Goal: Navigation & Orientation: Find specific page/section

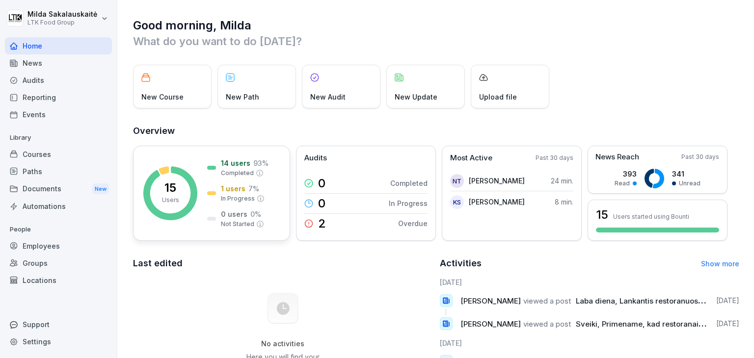
drag, startPoint x: 106, startPoint y: 129, endPoint x: 238, endPoint y: 201, distance: 150.3
click at [107, 134] on div "Home News Audits Reporting Events Library Courses Paths Documents New Automatio…" at bounding box center [58, 192] width 107 height 322
click at [637, 84] on div "New Course New Path New Audit New Update Upload file" at bounding box center [436, 87] width 606 height 44
click at [37, 246] on div "Employees" at bounding box center [58, 246] width 107 height 17
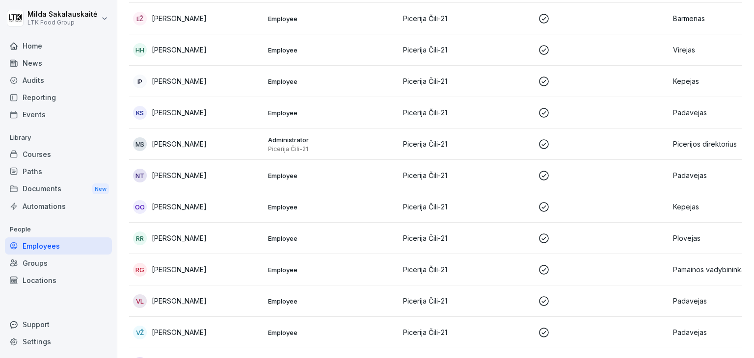
scroll to position [246, 0]
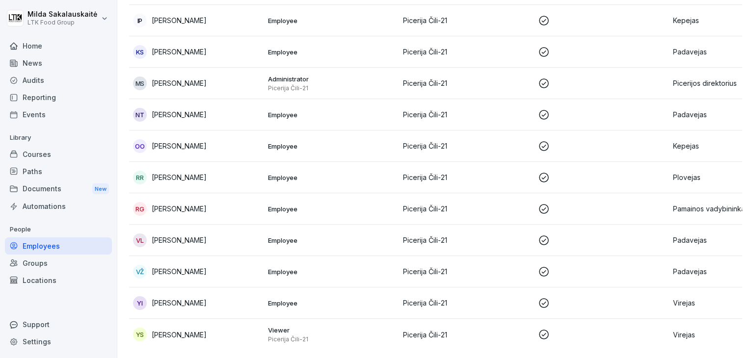
click at [78, 155] on div "Courses" at bounding box center [58, 154] width 107 height 17
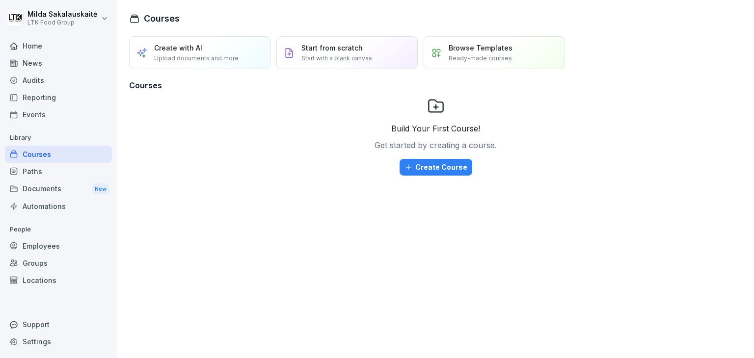
click at [72, 52] on div "Home" at bounding box center [58, 45] width 107 height 17
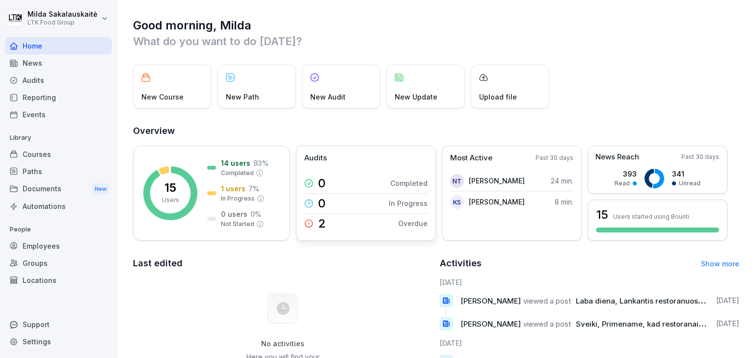
click at [409, 227] on p "Overdue" at bounding box center [412, 223] width 29 height 10
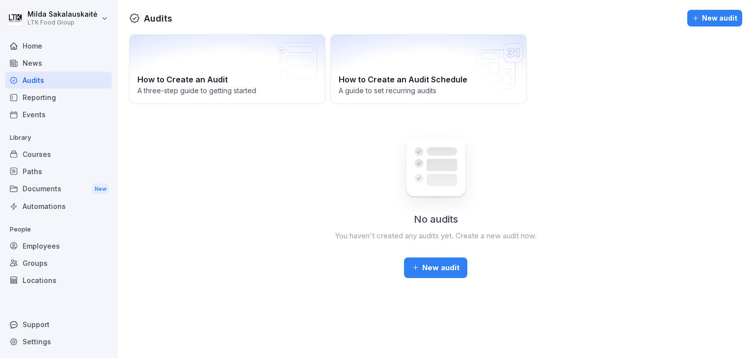
click at [60, 100] on div "Reporting" at bounding box center [58, 97] width 107 height 17
click at [66, 111] on div "Events" at bounding box center [58, 114] width 107 height 17
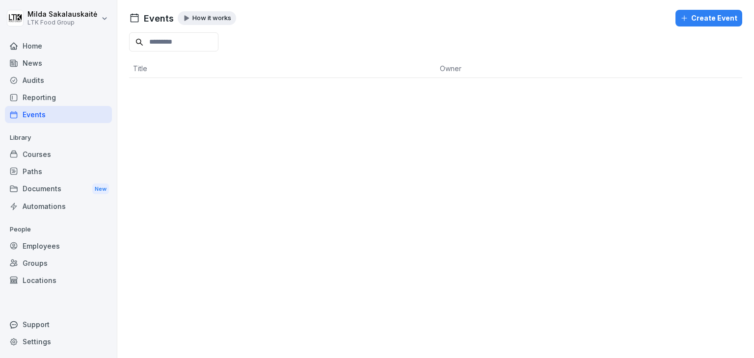
click at [72, 154] on div "Courses" at bounding box center [58, 154] width 107 height 17
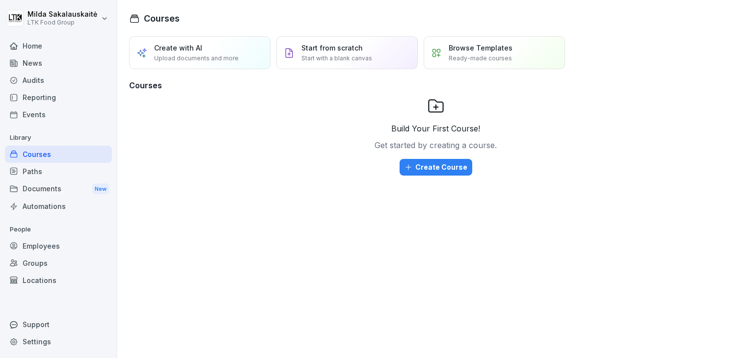
click at [69, 169] on div "Paths" at bounding box center [58, 171] width 107 height 17
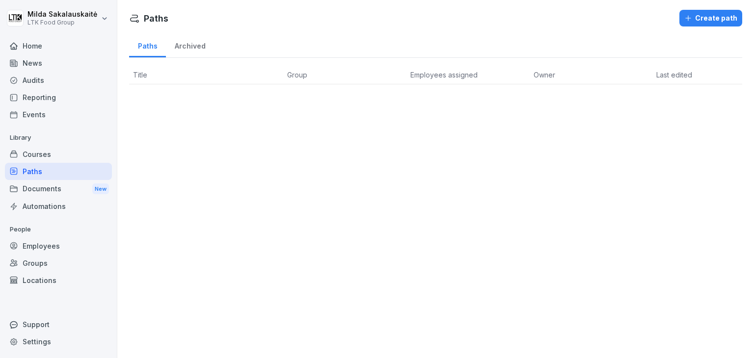
click at [66, 189] on div "Documents New" at bounding box center [58, 189] width 107 height 18
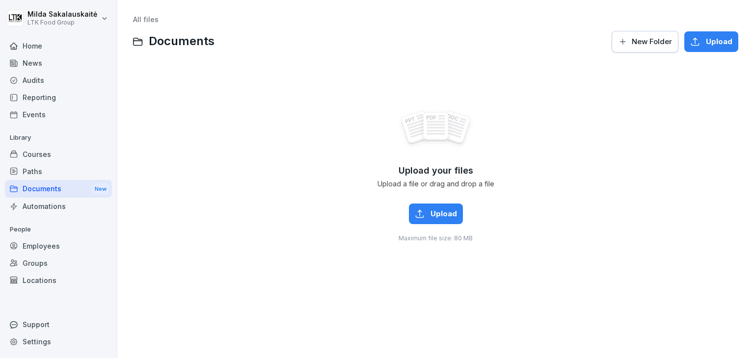
click at [71, 205] on div "Automations" at bounding box center [58, 206] width 107 height 17
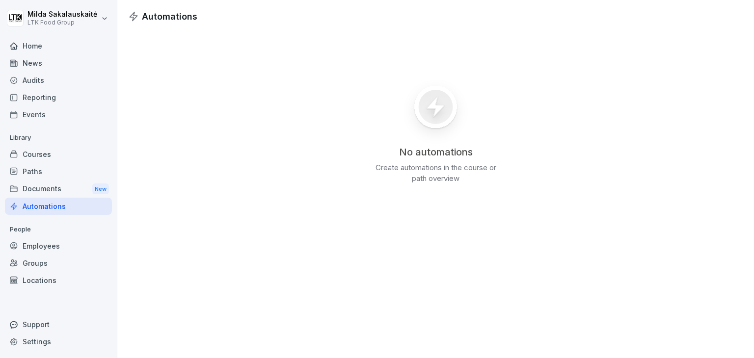
click at [30, 50] on div "Home" at bounding box center [58, 45] width 107 height 17
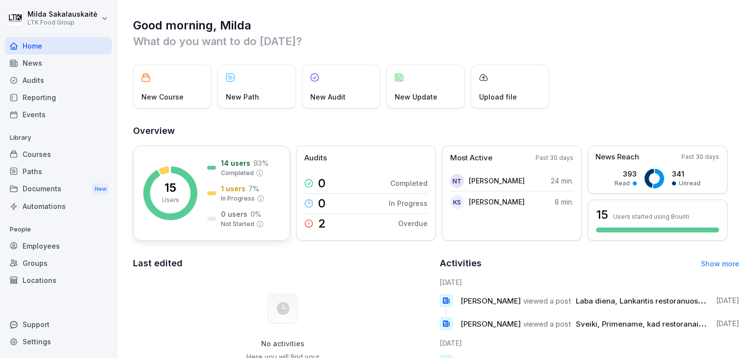
click at [182, 196] on rect at bounding box center [170, 193] width 54 height 54
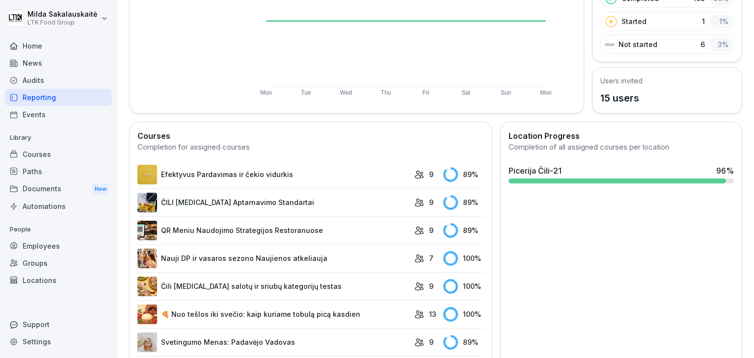
scroll to position [125, 0]
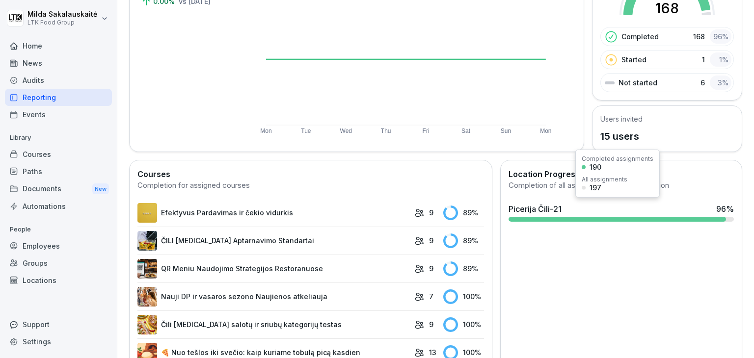
click at [619, 208] on div "Picerija Čili-21 96 %" at bounding box center [620, 209] width 225 height 12
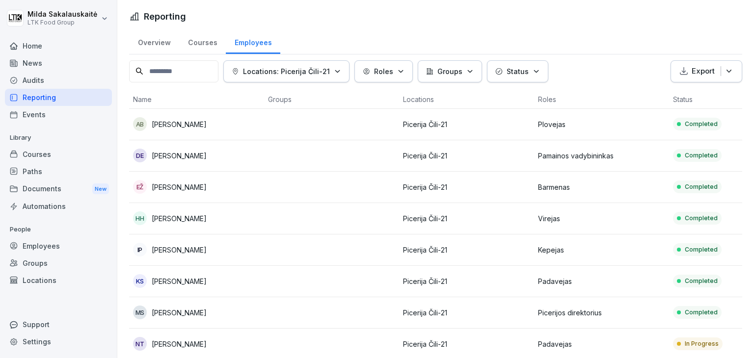
click at [337, 71] on div "Locations: Picerija Čili-21" at bounding box center [286, 71] width 109 height 10
click at [371, 34] on html "[PERSON_NAME] LTK Food Group Home News Audits Reporting Events Library Courses …" at bounding box center [377, 179] width 754 height 358
